Goal: Task Accomplishment & Management: Manage account settings

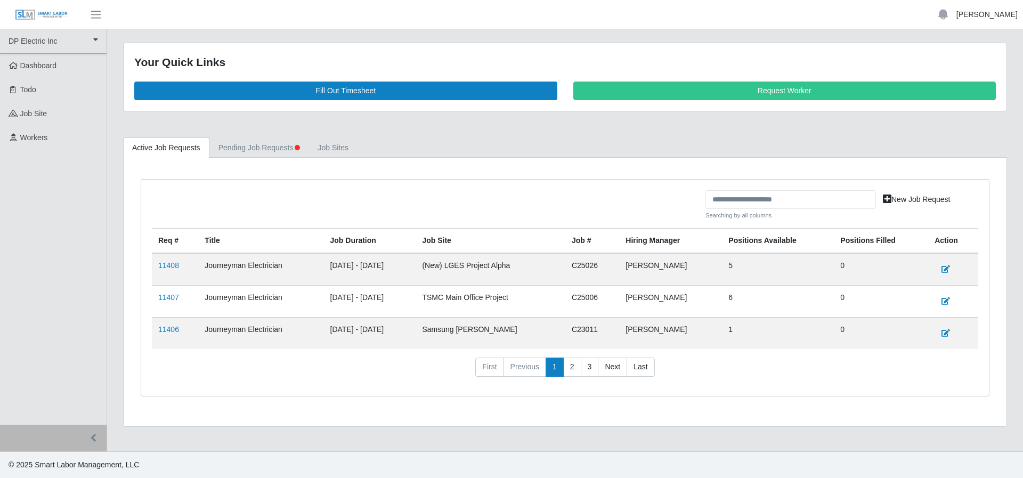
click at [978, 12] on link "[PERSON_NAME]" at bounding box center [986, 14] width 61 height 11
click at [942, 45] on link "Settings" at bounding box center [974, 51] width 96 height 22
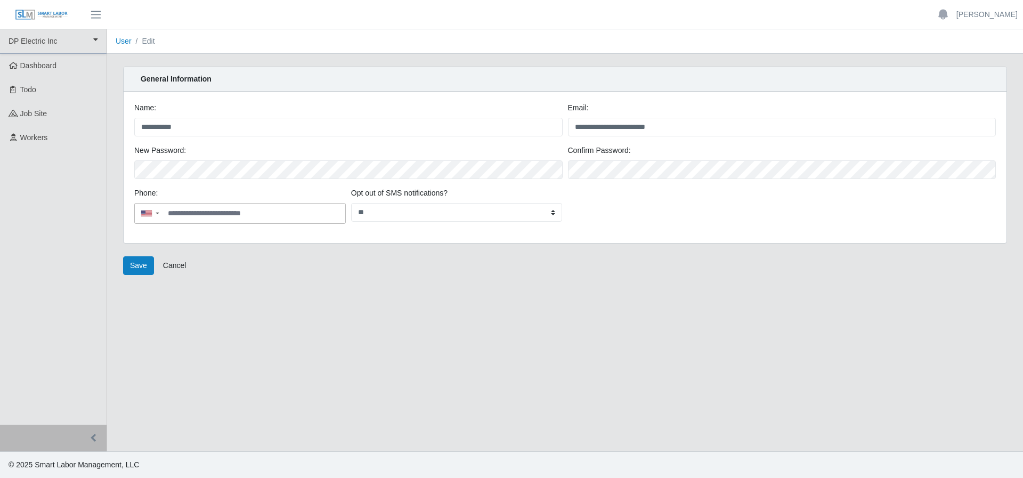
click at [664, 154] on div "Confirm Password:" at bounding box center [782, 162] width 434 height 34
click at [154, 269] on div "Save Cancel" at bounding box center [565, 265] width 900 height 19
click at [143, 269] on button "Save" at bounding box center [138, 265] width 31 height 19
